Goal: Information Seeking & Learning: Check status

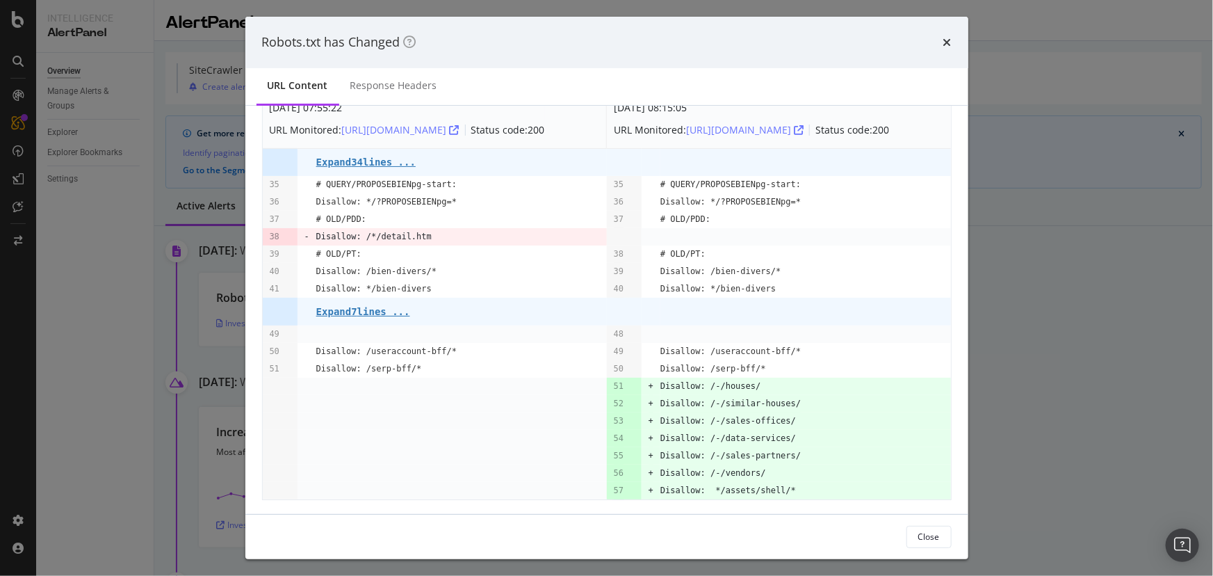
scroll to position [47, 0]
click at [701, 487] on pre "Disallow: */assets/shell/*" at bounding box center [729, 486] width 136 height 17
click at [358, 364] on pre "Disallow: /serp-bff/*" at bounding box center [369, 365] width 106 height 17
click at [703, 488] on pre "Disallow: */assets/shell/*" at bounding box center [729, 486] width 136 height 17
drag, startPoint x: 1099, startPoint y: 232, endPoint x: 1083, endPoint y: 207, distance: 29.1
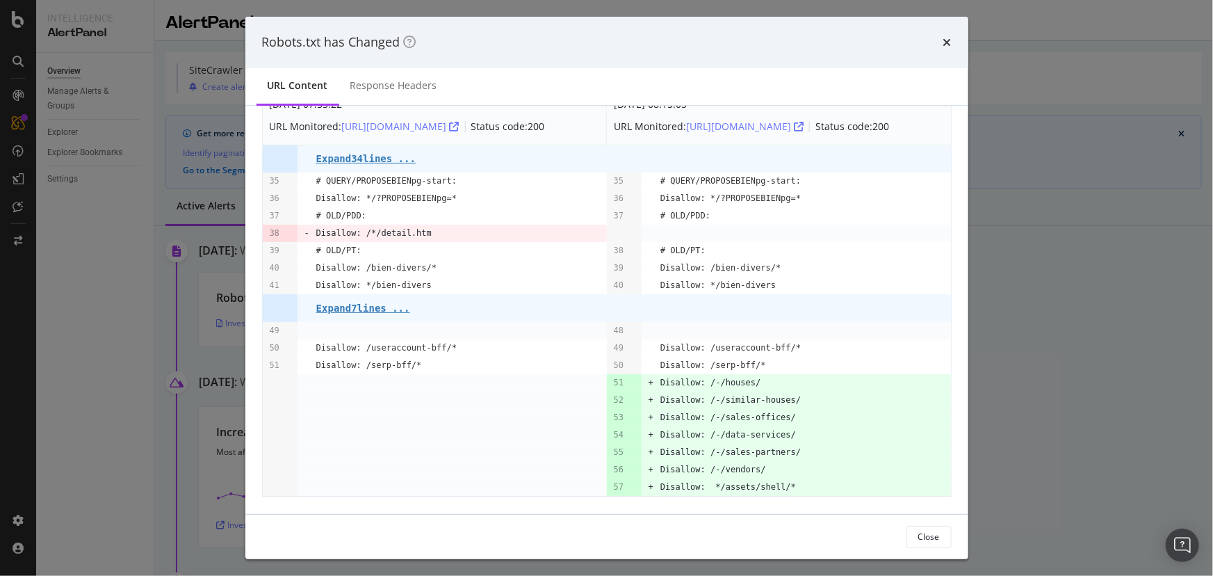
click at [1099, 232] on div "Robots.txt has Changed URL Content Response Headers Aug. 17th 2025 07:55:22 URL…" at bounding box center [606, 288] width 1213 height 576
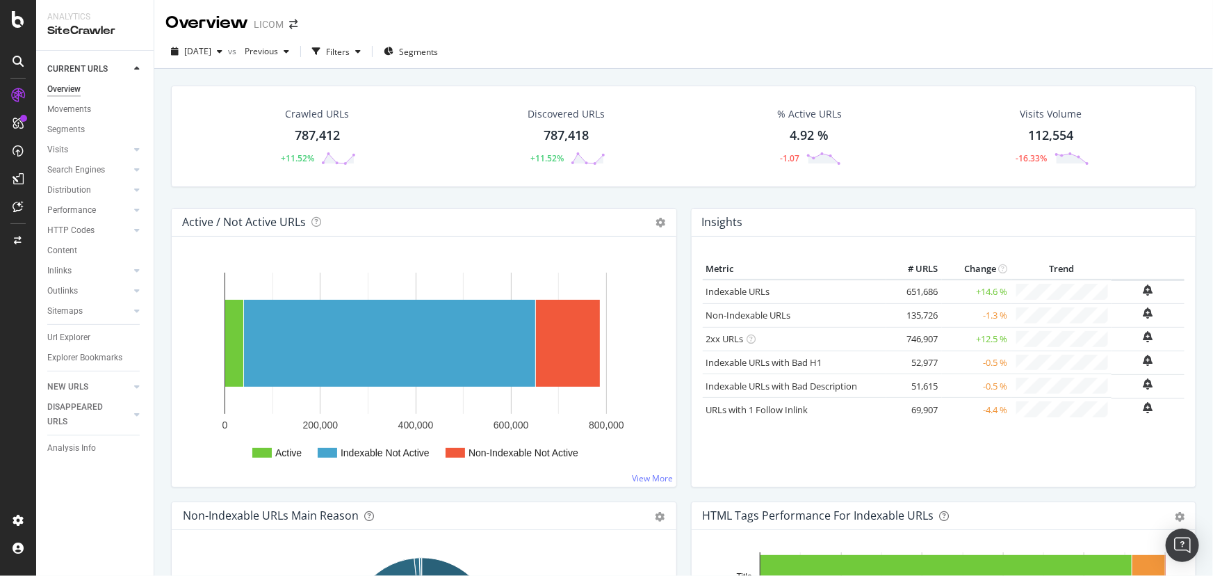
click at [911, 318] on td "135,726" at bounding box center [914, 315] width 56 height 24
click at [768, 314] on link "Non-Indexable URLs" at bounding box center [748, 315] width 85 height 13
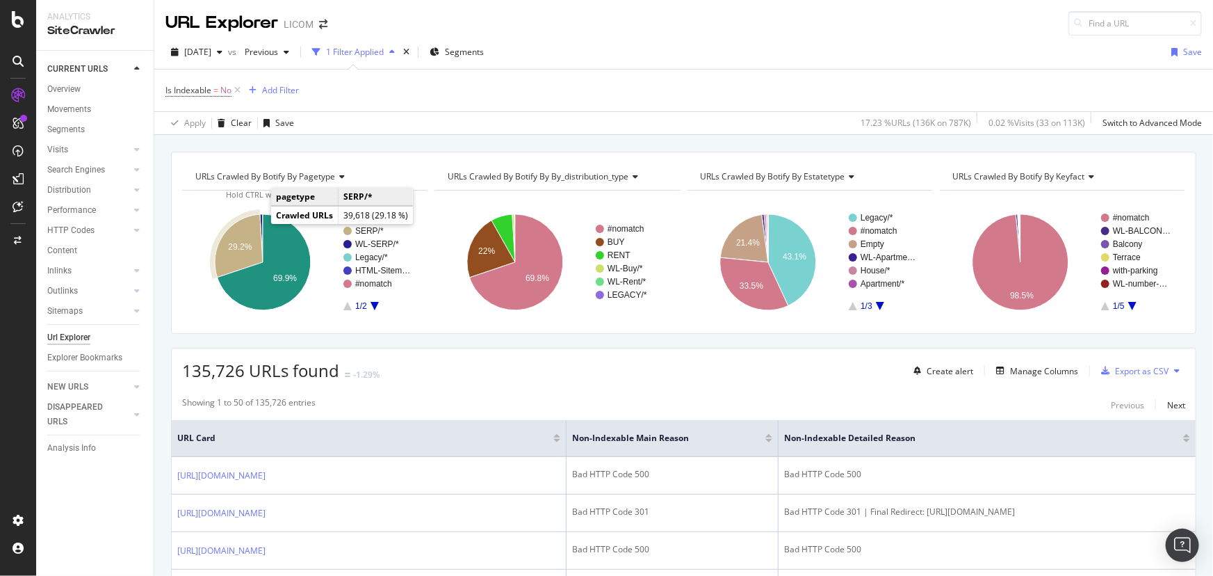
click at [250, 228] on icon "A chart." at bounding box center [239, 245] width 48 height 63
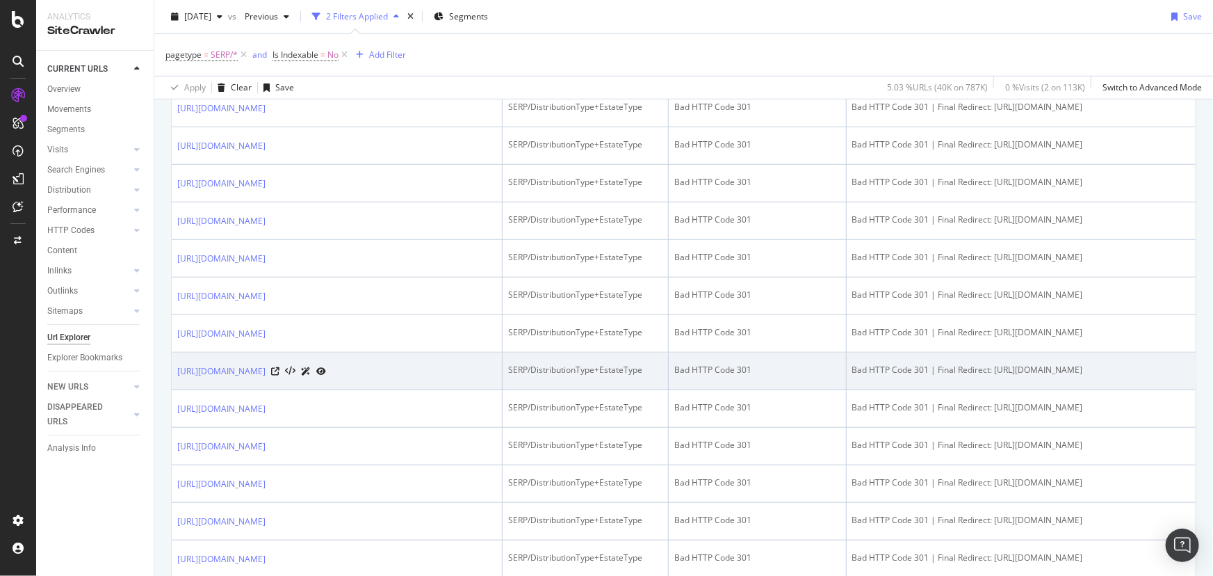
scroll to position [884, 0]
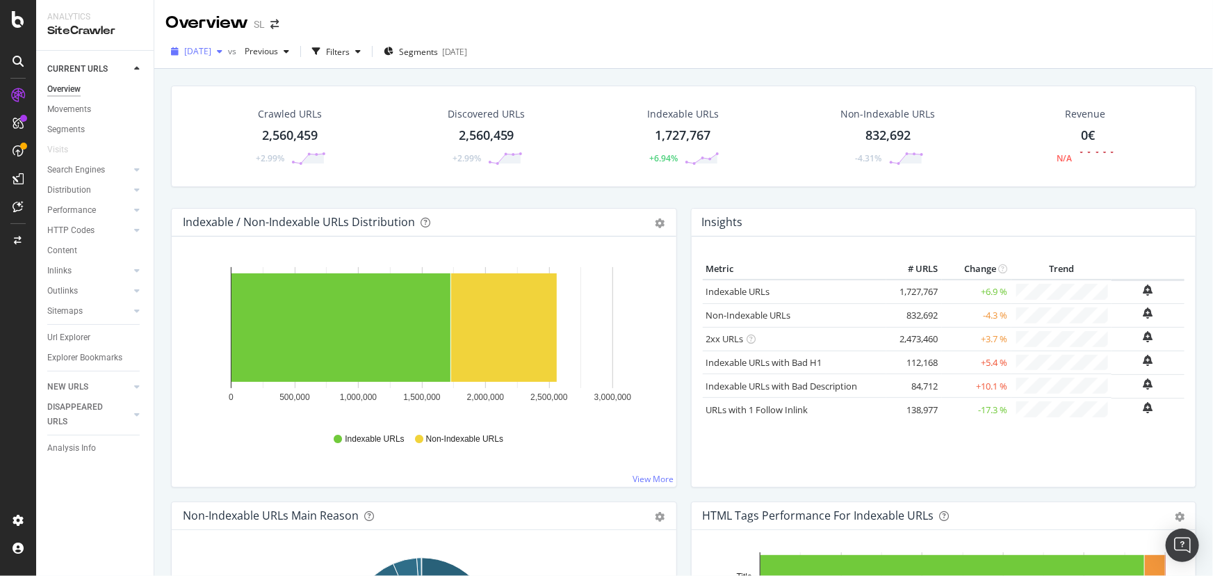
click at [211, 48] on span "[DATE]" at bounding box center [197, 51] width 27 height 12
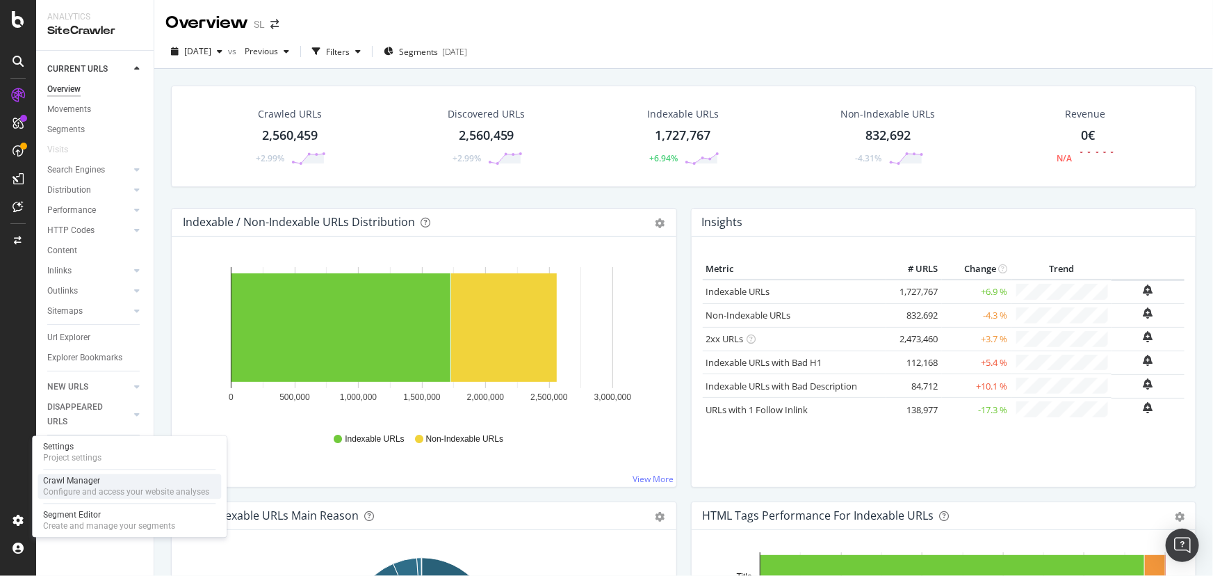
click at [81, 487] on div "Configure and access your website analyses" at bounding box center [126, 492] width 166 height 11
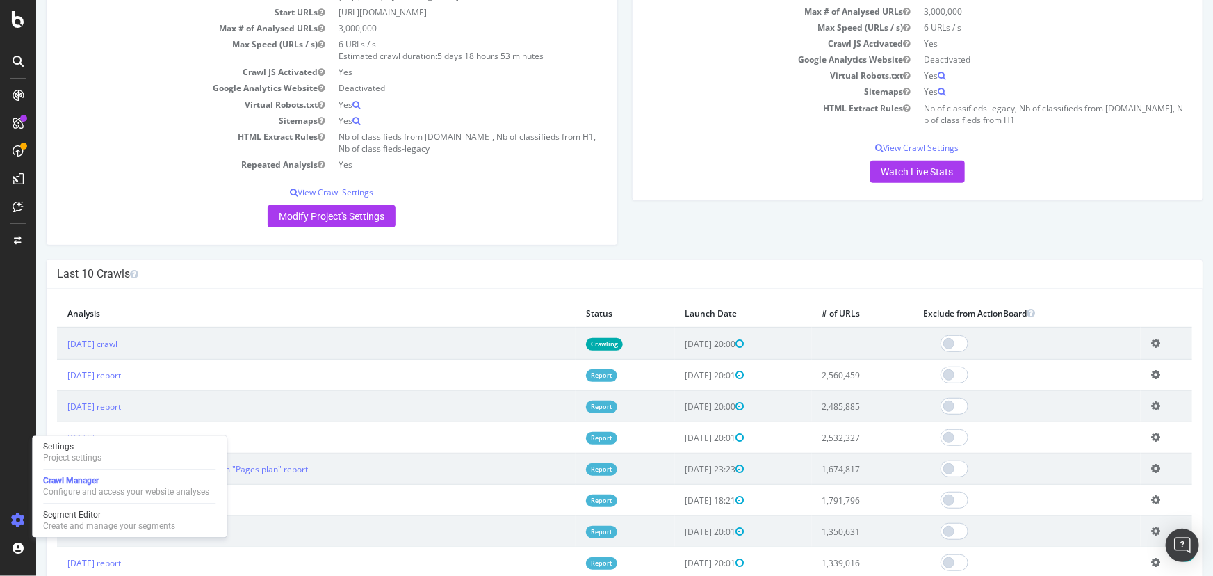
scroll to position [189, 0]
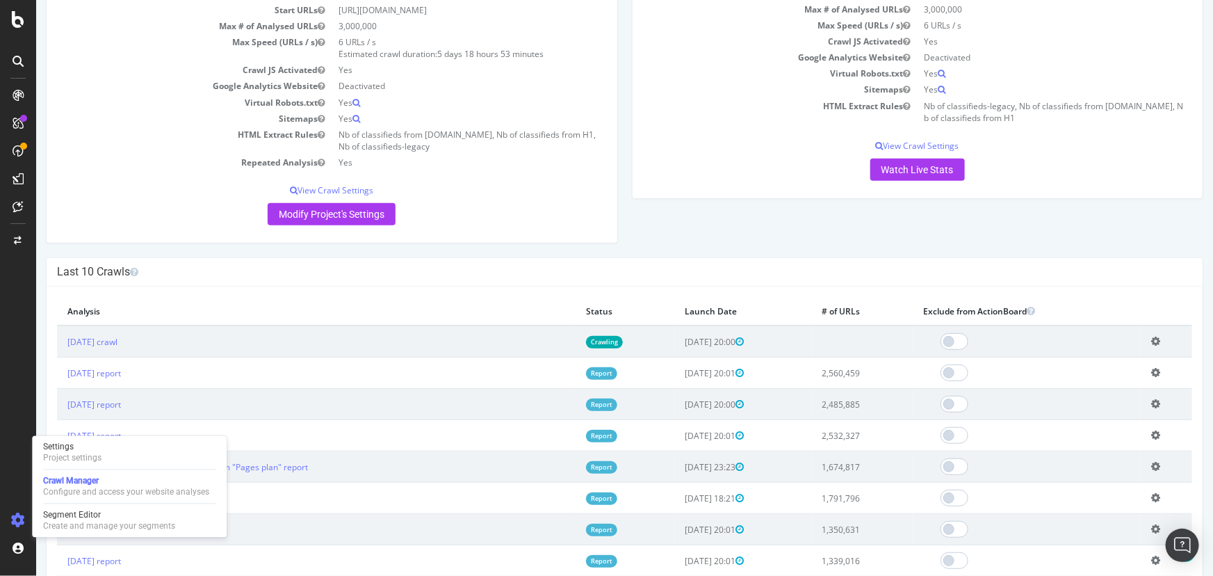
click at [610, 336] on link "Crawling" at bounding box center [603, 342] width 37 height 12
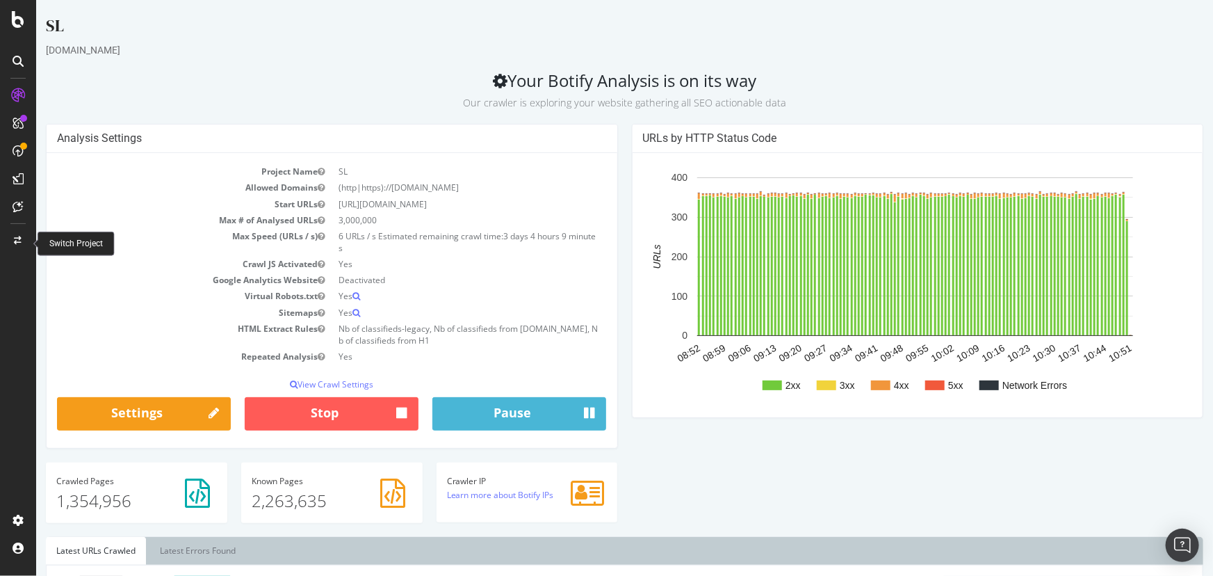
click at [27, 237] on div at bounding box center [17, 240] width 33 height 22
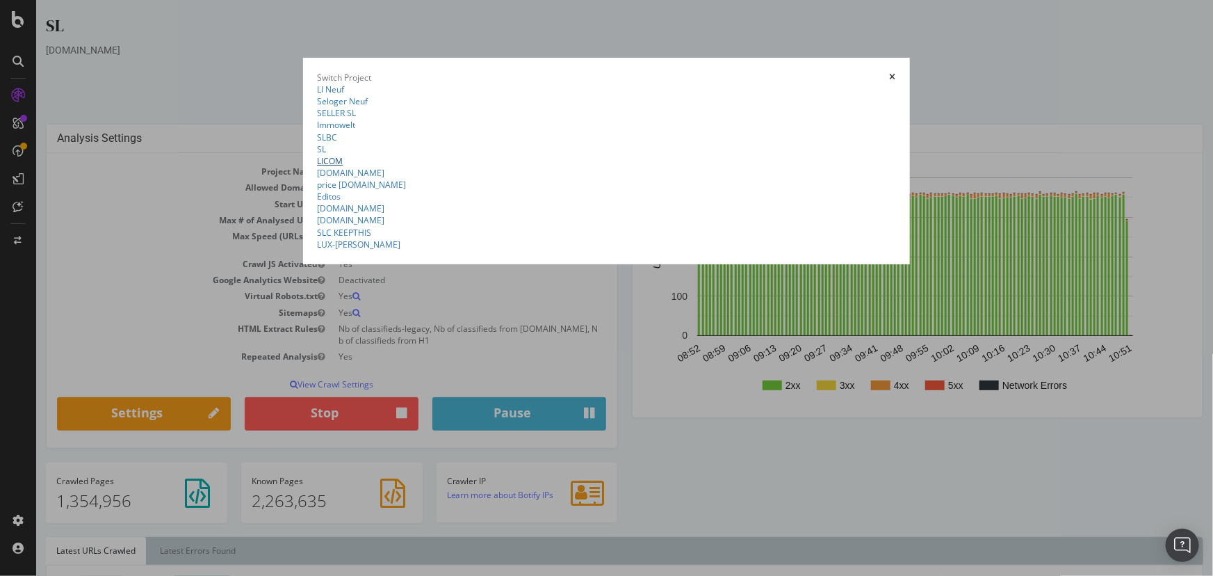
click at [317, 167] on link "LICOM" at bounding box center [330, 161] width 26 height 12
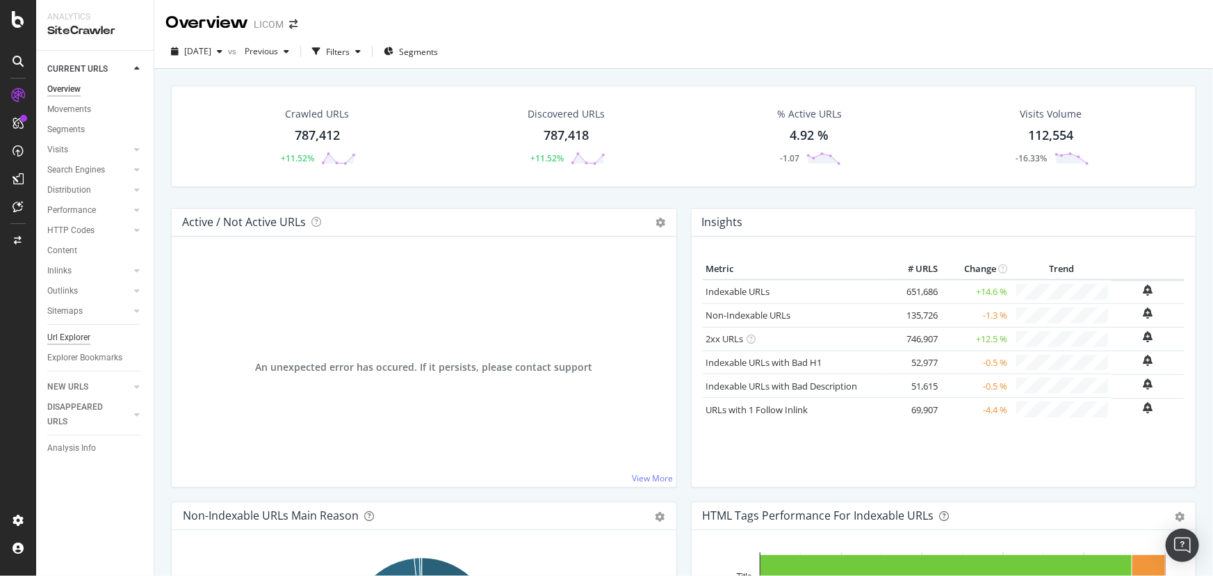
click at [53, 342] on div "Url Explorer" at bounding box center [68, 337] width 43 height 15
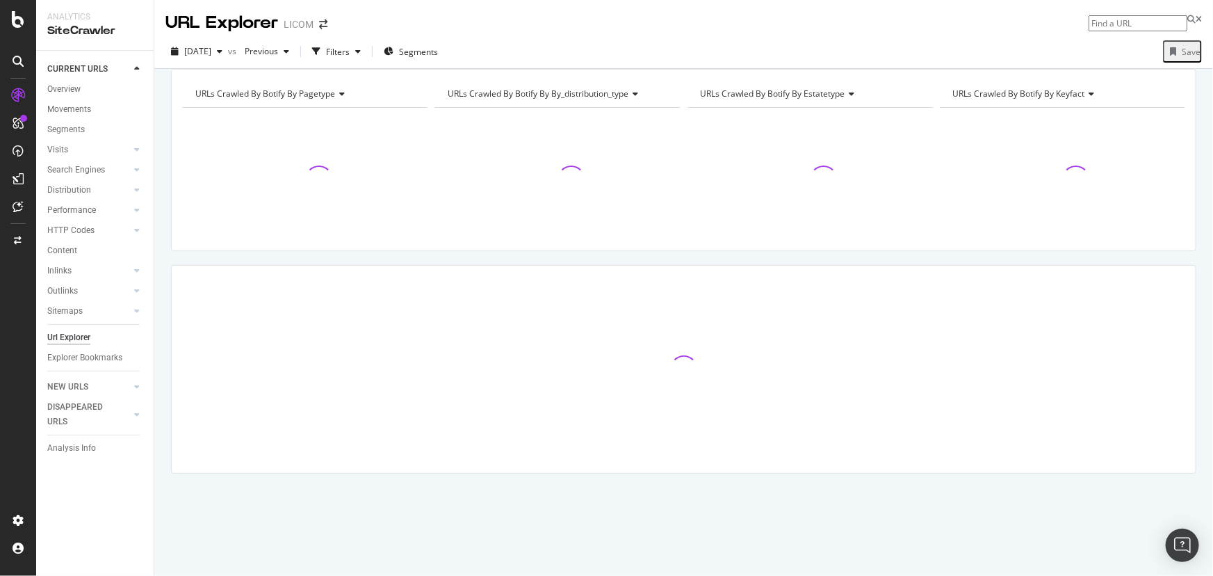
click at [69, 301] on div "Sitemaps" at bounding box center [100, 311] width 106 height 20
click at [70, 314] on div "Sitemaps" at bounding box center [64, 311] width 35 height 15
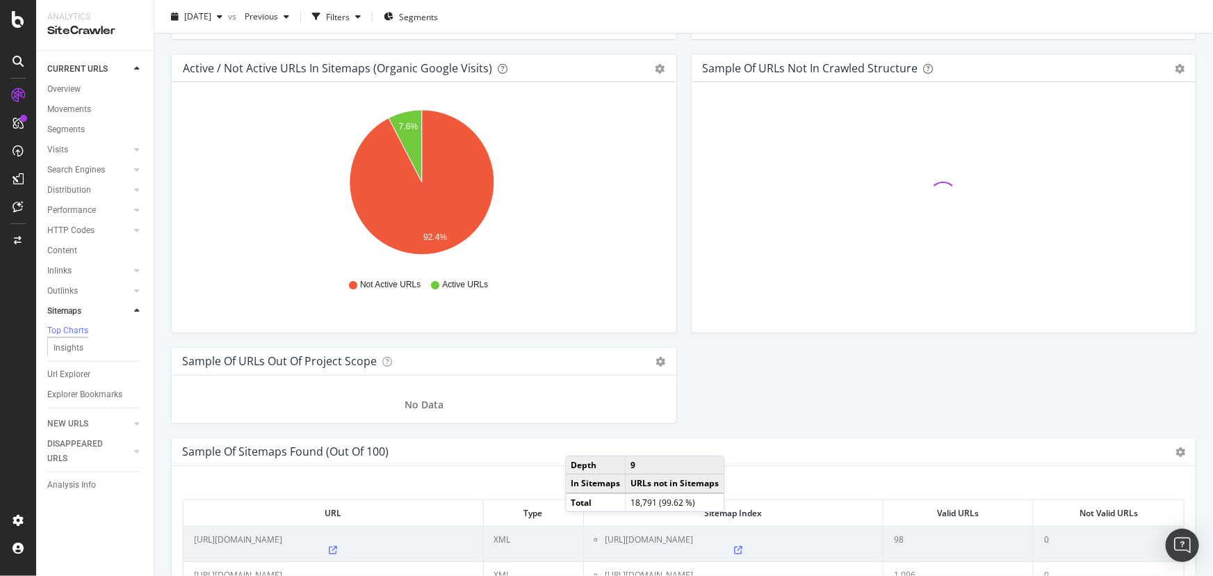
scroll to position [1327, 0]
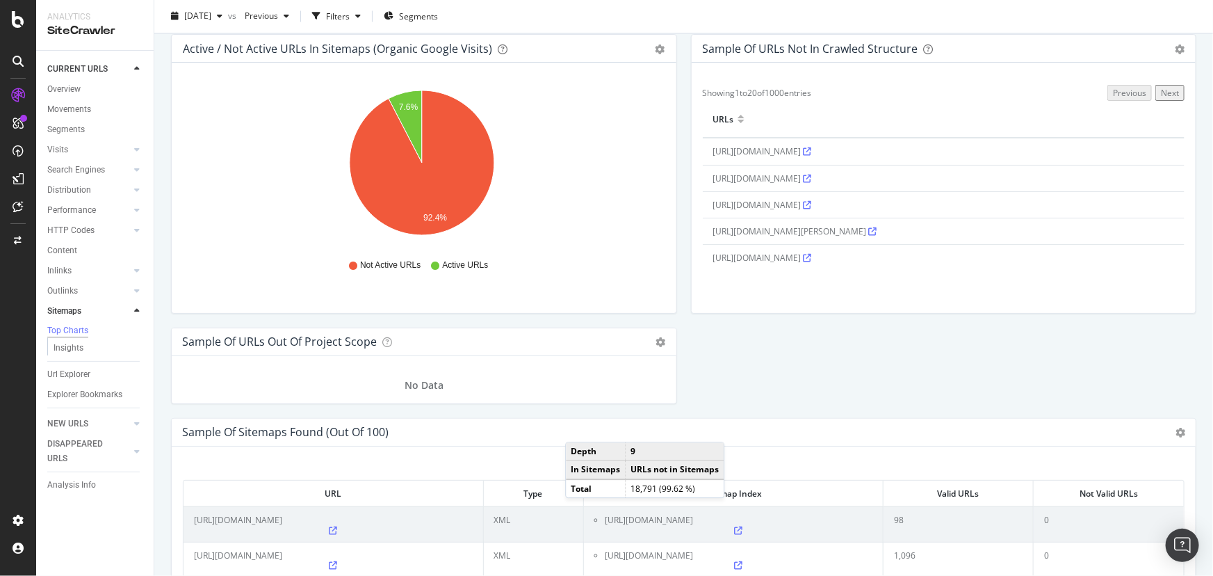
click at [812, 156] on span "https://www.logic-immo.com/recherche-immo/location/appartement/avignon-84000/mo…" at bounding box center [762, 151] width 99 height 12
click at [812, 156] on icon at bounding box center [808, 151] width 8 height 8
